Goal: Task Accomplishment & Management: Complete application form

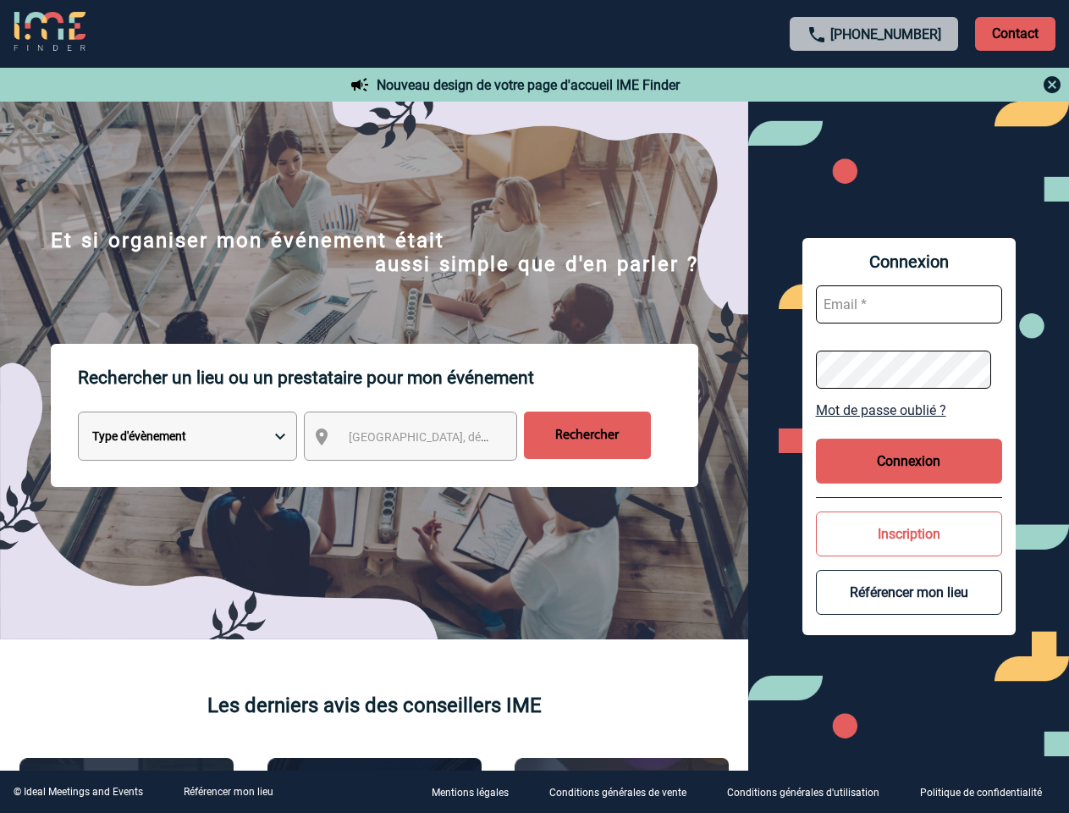
click at [534, 406] on p "Rechercher un lieu ou un prestataire pour mon événement" at bounding box center [388, 378] width 621 height 68
click at [1015, 33] on p "Contact" at bounding box center [1015, 34] width 80 height 34
click at [874, 85] on div at bounding box center [875, 84] width 377 height 20
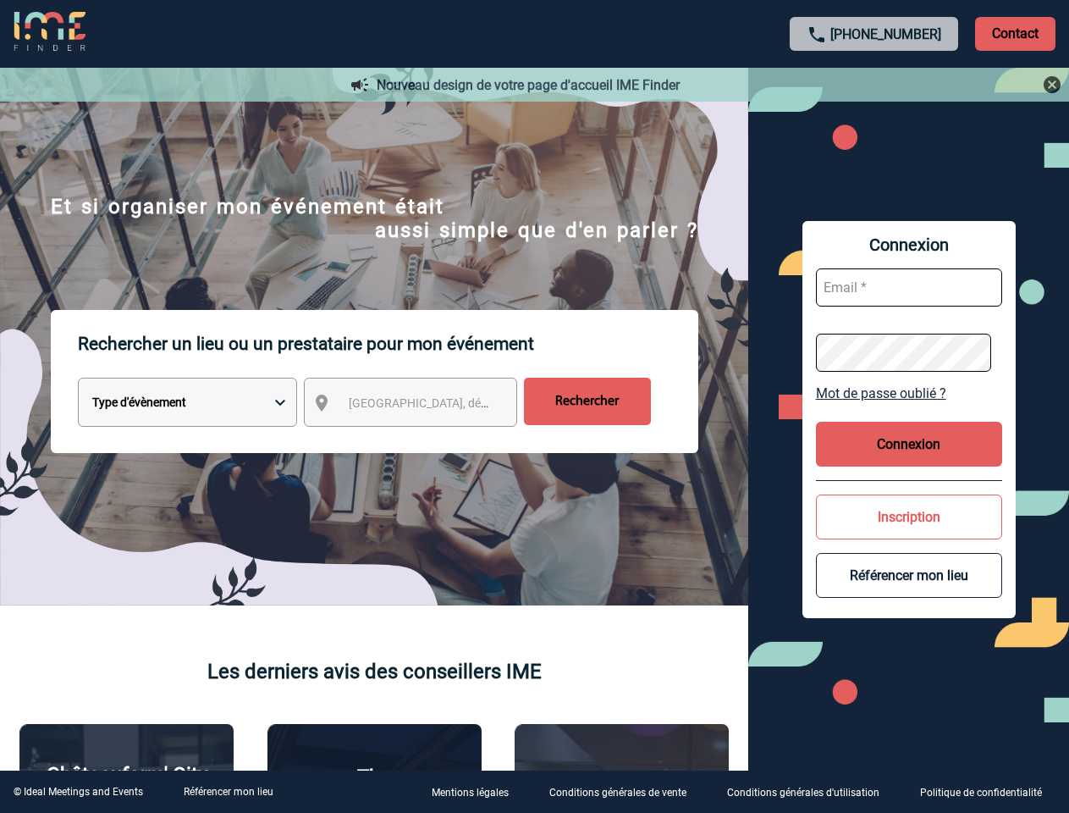
click at [426, 439] on div at bounding box center [508, 386] width 1017 height 773
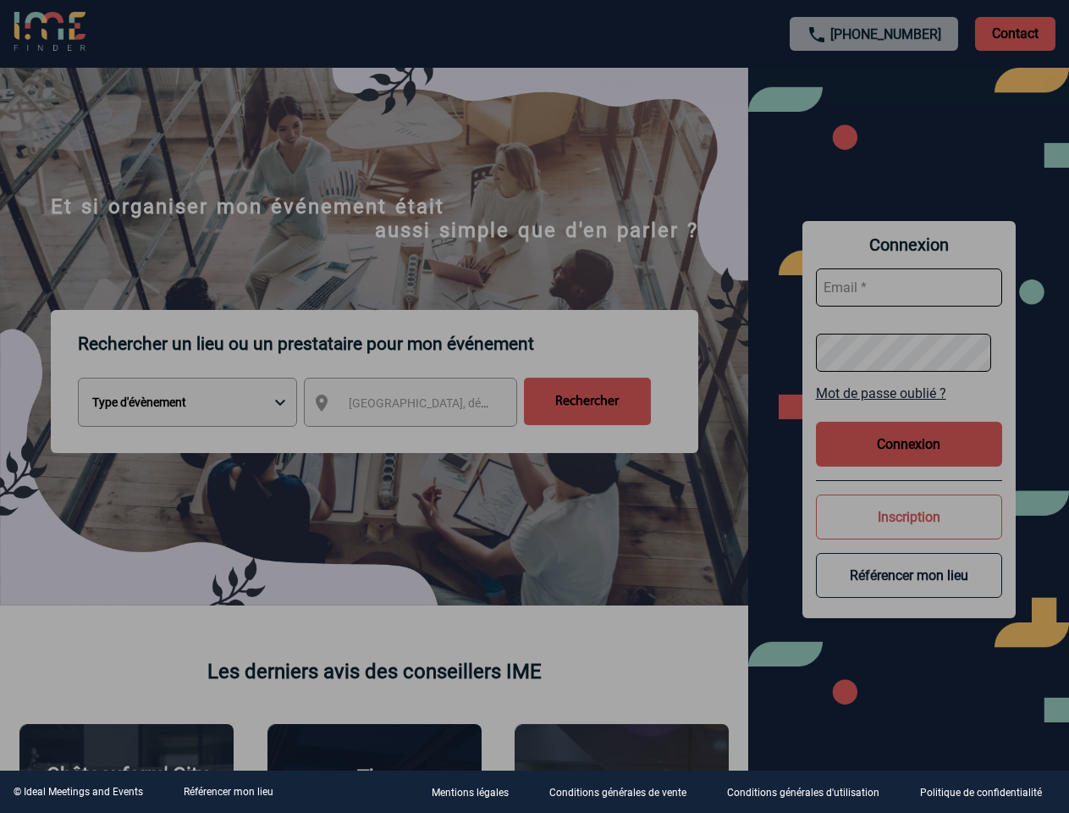
click at [909, 410] on div at bounding box center [534, 406] width 1069 height 813
click at [909, 461] on div at bounding box center [534, 406] width 1069 height 813
click at [909, 533] on div at bounding box center [534, 406] width 1069 height 813
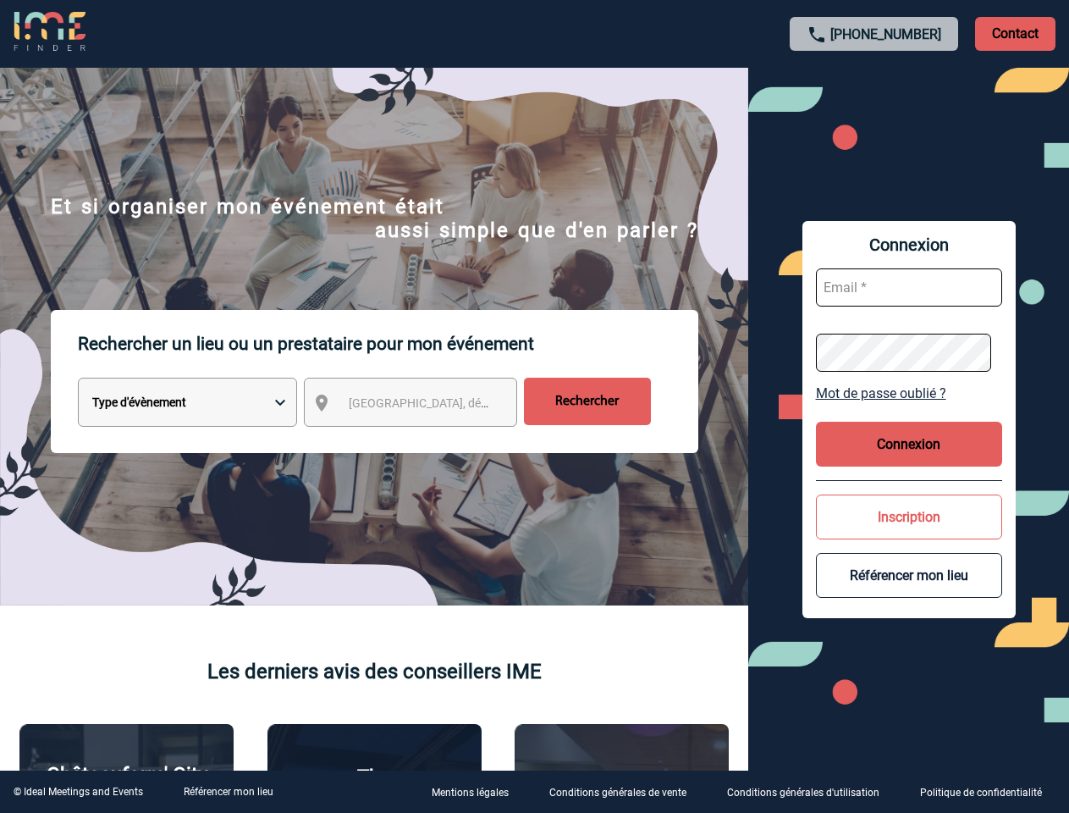
click at [909, 592] on button "Référencer mon lieu" at bounding box center [909, 575] width 186 height 45
click at [228, 791] on link "Référencer mon lieu" at bounding box center [229, 792] width 90 height 12
